Goal: Navigation & Orientation: Find specific page/section

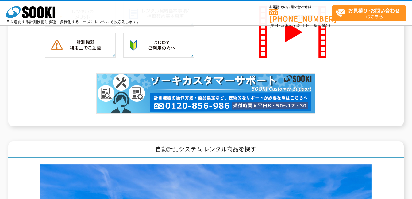
scroll to position [674, 0]
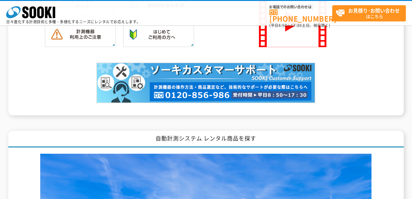
click at [134, 123] on div "測量機・測定器・計測器 レンタル商品を探す レンタル商品カテゴリーから探す 商品カテゴリーから商品を探します 音響・振動計測器 有害ガス検知器 水質測定器 粉…" at bounding box center [206, 59] width 412 height 928
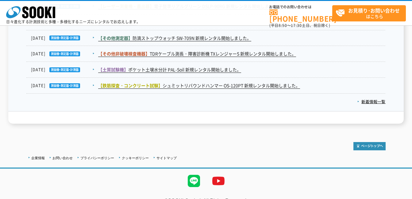
scroll to position [1085, 0]
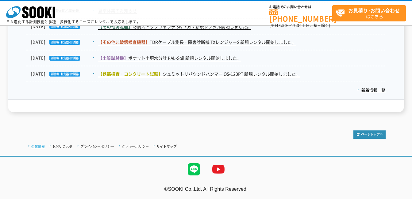
click at [41, 147] on link "企業情報" at bounding box center [37, 147] width 13 height 4
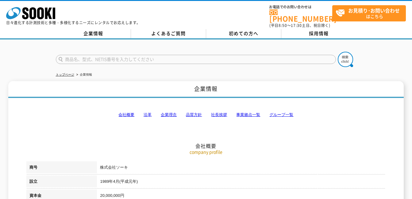
click at [247, 112] on link "事業拠点一覧" at bounding box center [248, 114] width 24 height 5
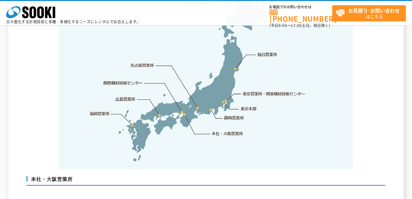
scroll to position [1323, 0]
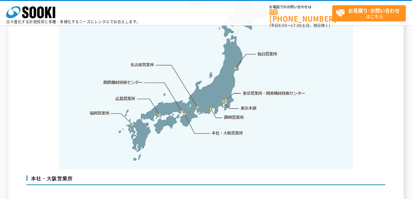
click at [249, 105] on link "東京本部" at bounding box center [249, 108] width 16 height 6
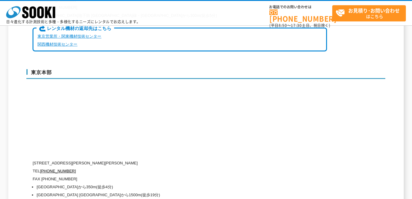
scroll to position [1590, 0]
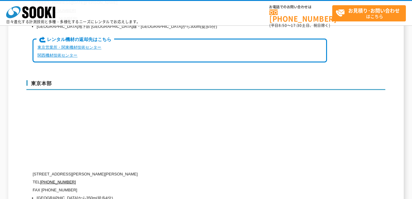
click at [91, 45] on link "東京営業所・関東機材技術センター" at bounding box center [69, 47] width 64 height 5
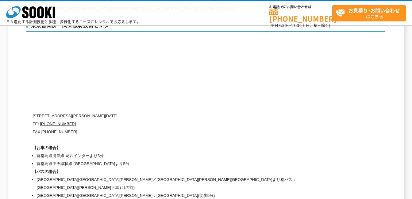
scroll to position [2590, 0]
